Goal: Task Accomplishment & Management: Manage account settings

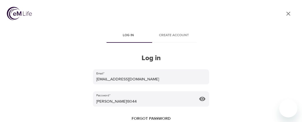
scroll to position [13, 0]
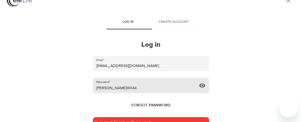
click at [120, 90] on input "[PERSON_NAME]!8044" at bounding box center [143, 85] width 100 height 15
type input "M"
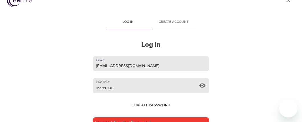
drag, startPoint x: 195, startPoint y: 71, endPoint x: 105, endPoint y: 87, distance: 91.3
click at [105, 86] on form "Email   * marietbc1@gmail.com Password   * MareiTBC! Forgot password Incorrect …" at bounding box center [151, 110] width 116 height 108
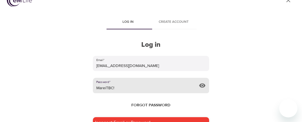
click at [105, 87] on input "MareiTBC!" at bounding box center [143, 85] width 100 height 15
click at [117, 86] on input "MarieTBC!" at bounding box center [143, 85] width 100 height 15
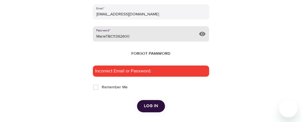
scroll to position [65, 0]
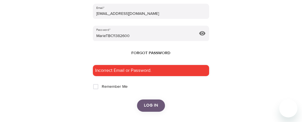
click at [150, 104] on span "Log in" at bounding box center [151, 105] width 14 height 7
click at [151, 106] on span "Log in" at bounding box center [151, 105] width 14 height 7
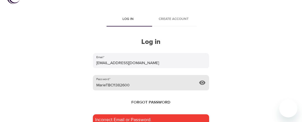
scroll to position [18, 0]
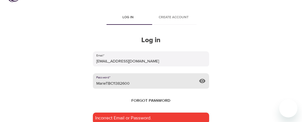
click at [112, 83] on input "MarieTBC!1382600" at bounding box center [143, 80] width 100 height 15
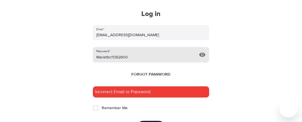
scroll to position [102, 0]
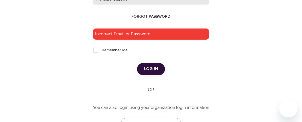
type input "Marietbc!1382600"
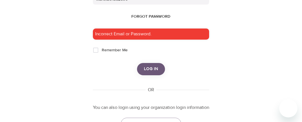
click at [147, 69] on span "Log in" at bounding box center [151, 68] width 14 height 7
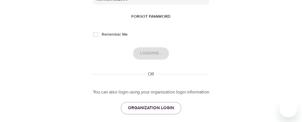
scroll to position [0, 0]
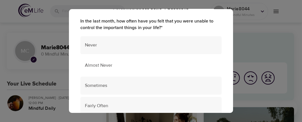
scroll to position [56, 0]
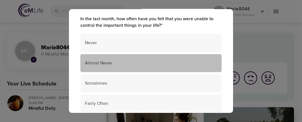
click at [103, 63] on span "Almost Never" at bounding box center [151, 63] width 132 height 7
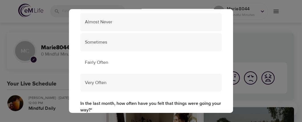
scroll to position [224, 0]
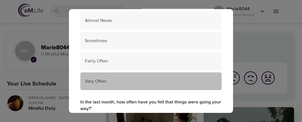
click at [106, 81] on span "Very Often" at bounding box center [151, 81] width 132 height 7
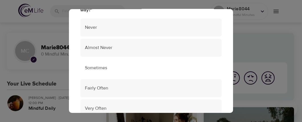
scroll to position [324, 0]
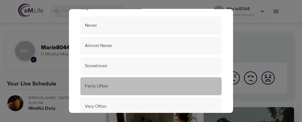
click at [107, 86] on span "Fairly Often" at bounding box center [151, 86] width 132 height 7
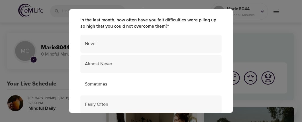
scroll to position [432, 0]
click at [106, 65] on span "Almost Never" at bounding box center [151, 63] width 132 height 7
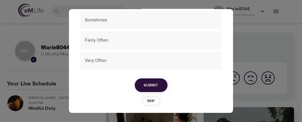
scroll to position [496, 0]
click at [160, 84] on button "Submit" at bounding box center [151, 85] width 33 height 14
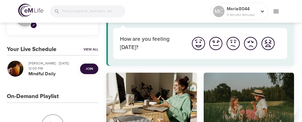
scroll to position [35, 0]
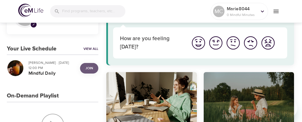
drag, startPoint x: 90, startPoint y: 64, endPoint x: 91, endPoint y: 67, distance: 2.9
click at [91, 66] on span "Join" at bounding box center [88, 68] width 7 height 6
click at [91, 68] on div "Join" at bounding box center [89, 68] width 23 height 15
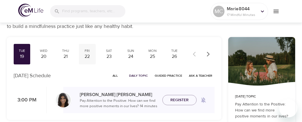
scroll to position [21, 0]
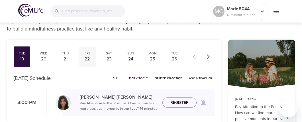
click at [89, 59] on div "22" at bounding box center [87, 59] width 12 height 7
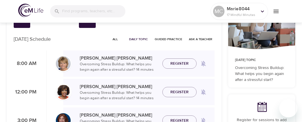
scroll to position [33, 0]
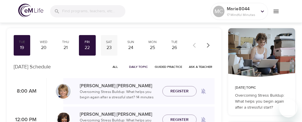
click at [109, 48] on div "23" at bounding box center [109, 47] width 12 height 7
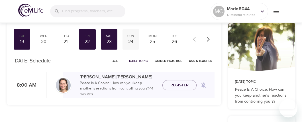
scroll to position [38, 0]
click at [133, 41] on div "24" at bounding box center [131, 42] width 12 height 7
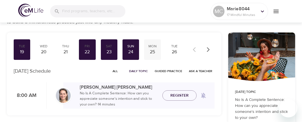
scroll to position [28, 0]
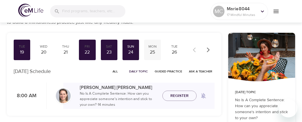
click at [155, 50] on div "25" at bounding box center [152, 52] width 12 height 7
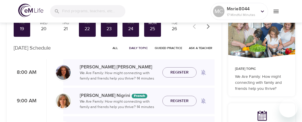
scroll to position [26, 0]
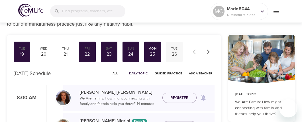
click at [176, 54] on div "26" at bounding box center [174, 54] width 12 height 7
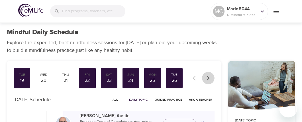
click at [209, 79] on icon "button" at bounding box center [208, 78] width 6 height 6
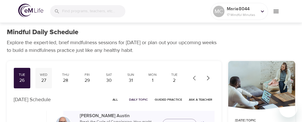
click at [46, 75] on div "Wed" at bounding box center [44, 74] width 12 height 5
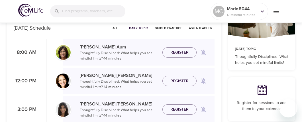
scroll to position [81, 0]
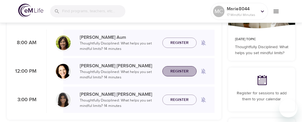
click at [185, 71] on span "Register" at bounding box center [179, 71] width 18 height 7
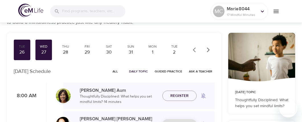
scroll to position [10, 0]
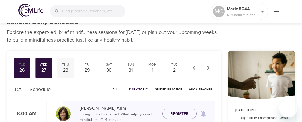
click at [67, 67] on div "28" at bounding box center [66, 70] width 12 height 7
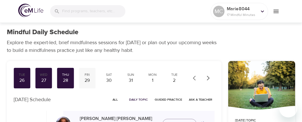
click at [87, 79] on div "29" at bounding box center [87, 80] width 12 height 7
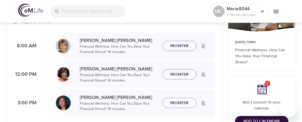
scroll to position [88, 0]
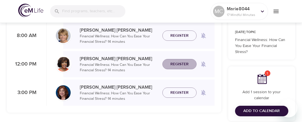
click at [172, 64] on span "Register" at bounding box center [179, 64] width 18 height 7
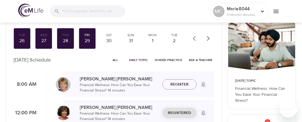
scroll to position [38, 0]
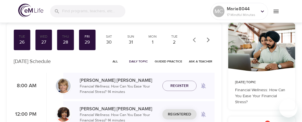
click at [247, 41] on div at bounding box center [261, 48] width 67 height 50
click at [153, 41] on div "1" at bounding box center [152, 42] width 12 height 7
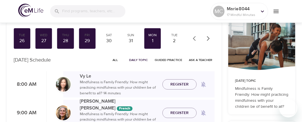
scroll to position [36, 0]
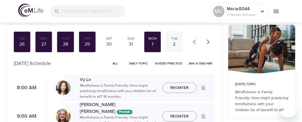
click at [174, 41] on div "2" at bounding box center [174, 44] width 12 height 7
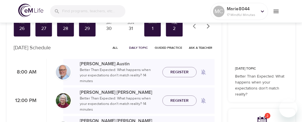
scroll to position [63, 0]
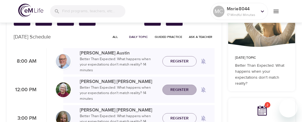
click at [177, 91] on span "Register" at bounding box center [179, 89] width 18 height 7
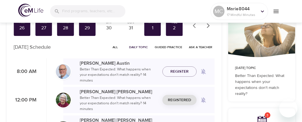
scroll to position [50, 0]
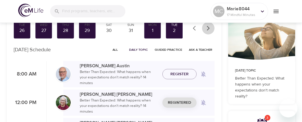
click at [209, 26] on icon "button" at bounding box center [208, 28] width 6 height 6
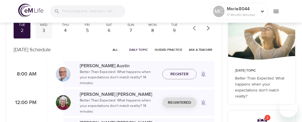
click at [44, 28] on div "3" at bounding box center [44, 30] width 12 height 7
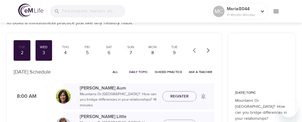
scroll to position [26, 0]
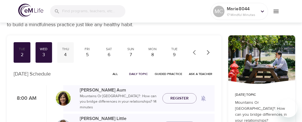
click at [68, 50] on div "Thu 4" at bounding box center [65, 52] width 17 height 21
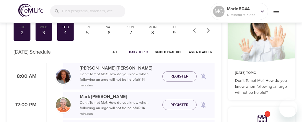
scroll to position [47, 0]
click at [87, 32] on div "5" at bounding box center [87, 33] width 12 height 7
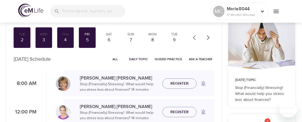
scroll to position [37, 0]
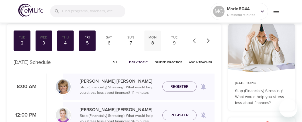
click at [153, 36] on div "Mon" at bounding box center [152, 37] width 12 height 5
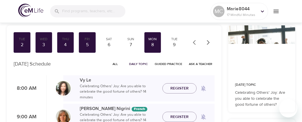
scroll to position [35, 0]
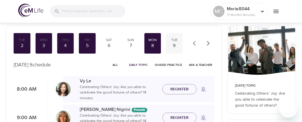
click at [173, 41] on div "Tue 9" at bounding box center [174, 43] width 17 height 21
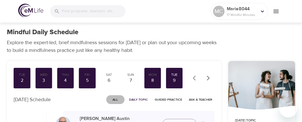
drag, startPoint x: 118, startPoint y: 99, endPoint x: 117, endPoint y: 96, distance: 3.2
click at [117, 98] on span "All" at bounding box center [115, 99] width 14 height 5
click at [195, 76] on icon "button" at bounding box center [196, 78] width 6 height 6
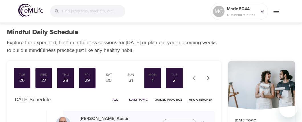
click at [192, 72] on div at bounding box center [201, 78] width 25 height 13
drag, startPoint x: 199, startPoint y: 79, endPoint x: 194, endPoint y: 74, distance: 7.5
click at [196, 77] on button "button" at bounding box center [195, 78] width 13 height 13
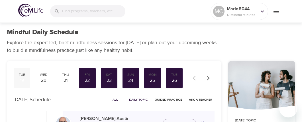
click at [17, 77] on div "Tue 19" at bounding box center [22, 78] width 17 height 21
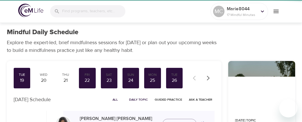
click at [21, 78] on div "19" at bounding box center [22, 80] width 12 height 7
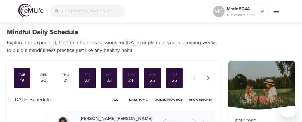
drag, startPoint x: 259, startPoint y: 44, endPoint x: 256, endPoint y: 42, distance: 2.9
click at [258, 44] on div "Mindful Daily Schedule Explore the expert-led, brief mindfulness sessions for […" at bounding box center [150, 41] width 295 height 33
